Goal: Task Accomplishment & Management: Complete application form

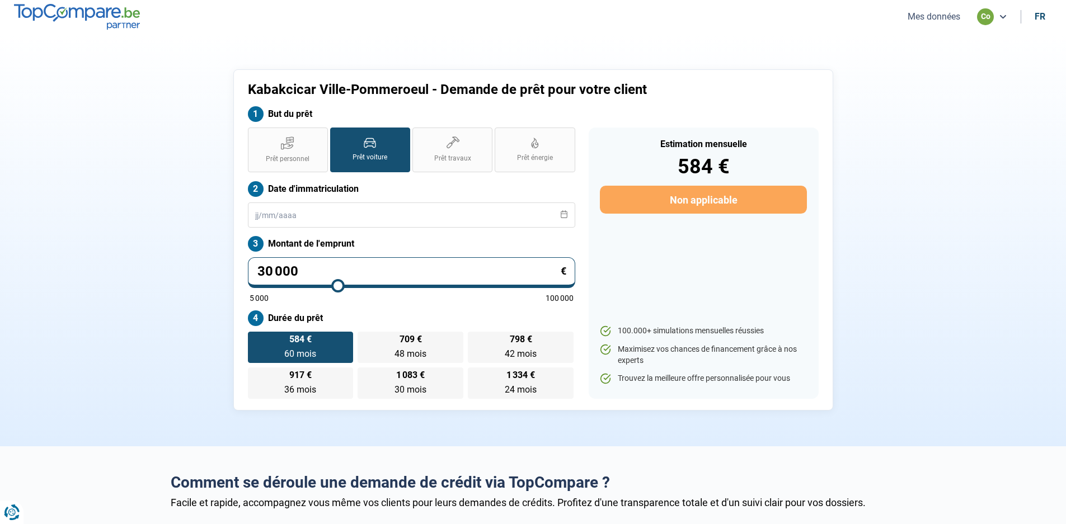
click at [929, 15] on button "Mes données" at bounding box center [934, 17] width 59 height 12
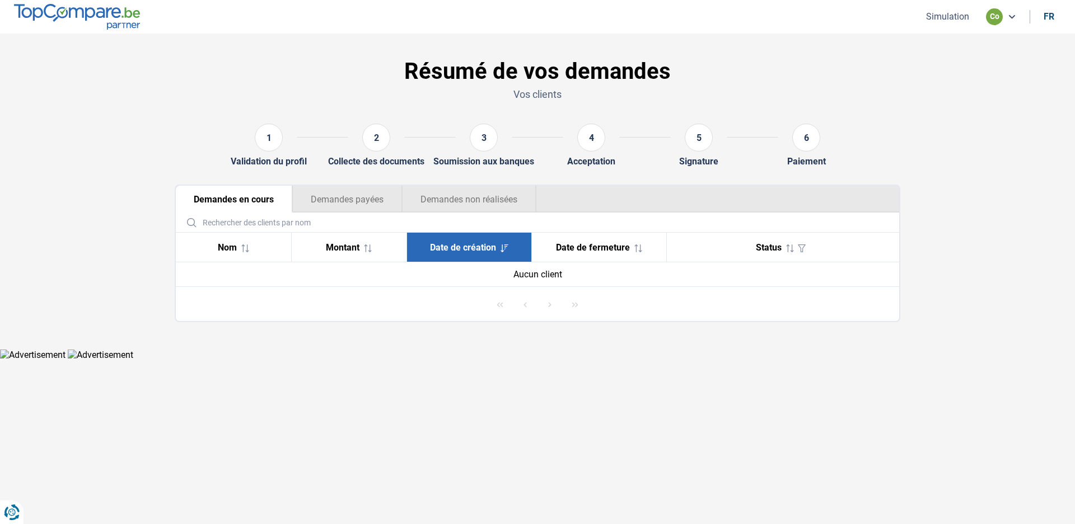
click at [945, 21] on button "Simulation" at bounding box center [947, 17] width 50 height 12
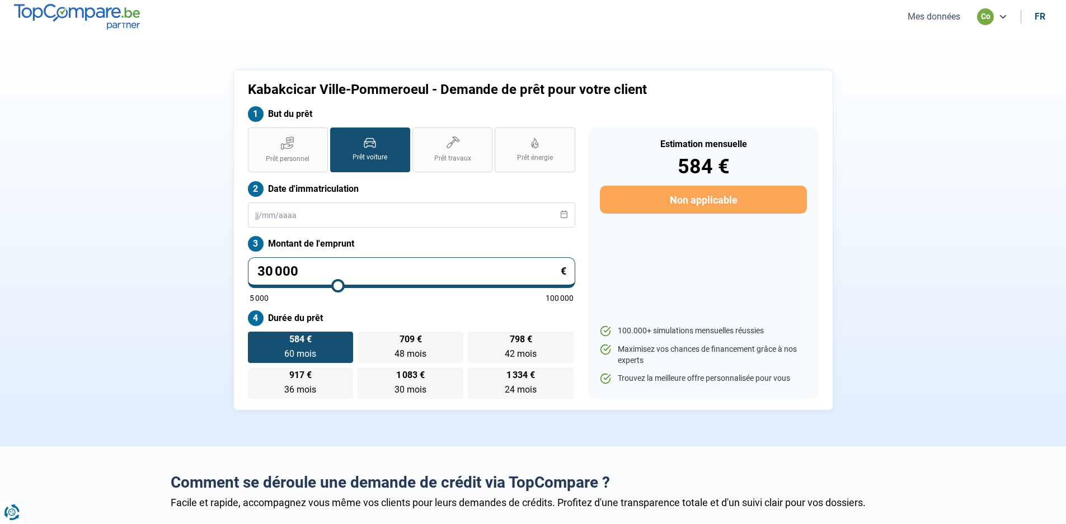
click at [934, 17] on button "Mes données" at bounding box center [934, 17] width 59 height 12
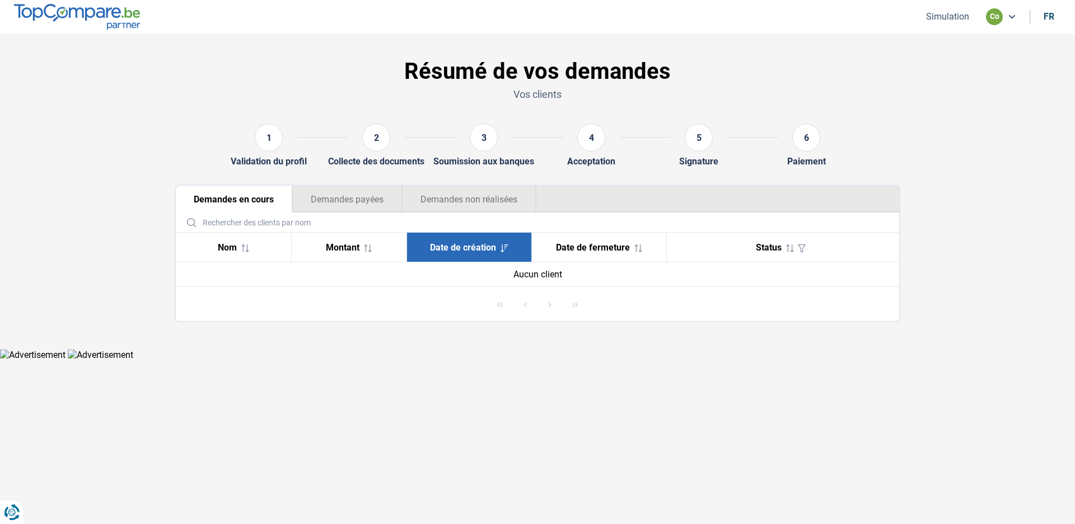
click at [1013, 16] on icon at bounding box center [1011, 16] width 9 height 9
click at [955, 16] on button "Simulation" at bounding box center [947, 17] width 50 height 12
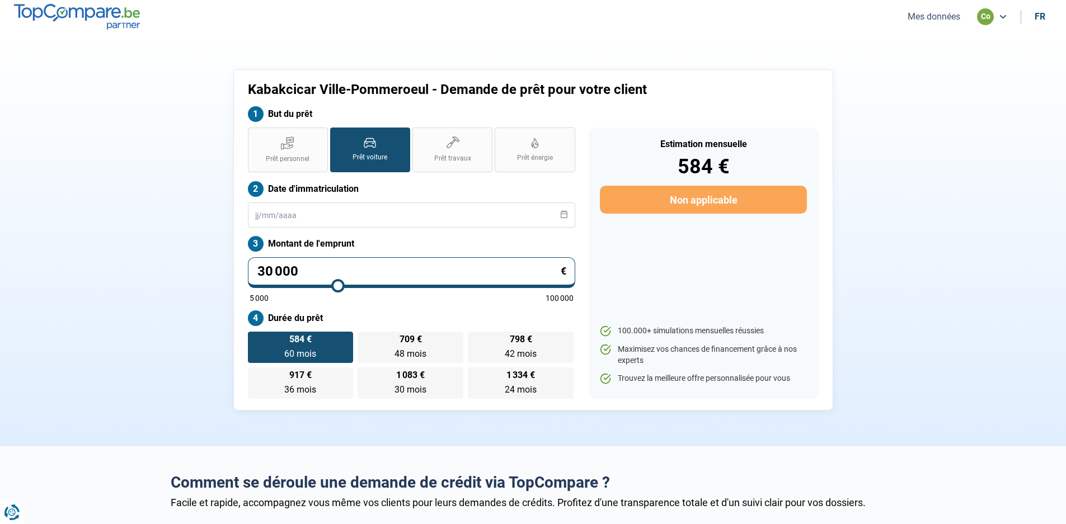
click at [925, 14] on button "Mes données" at bounding box center [934, 17] width 59 height 12
